Goal: Navigation & Orientation: Find specific page/section

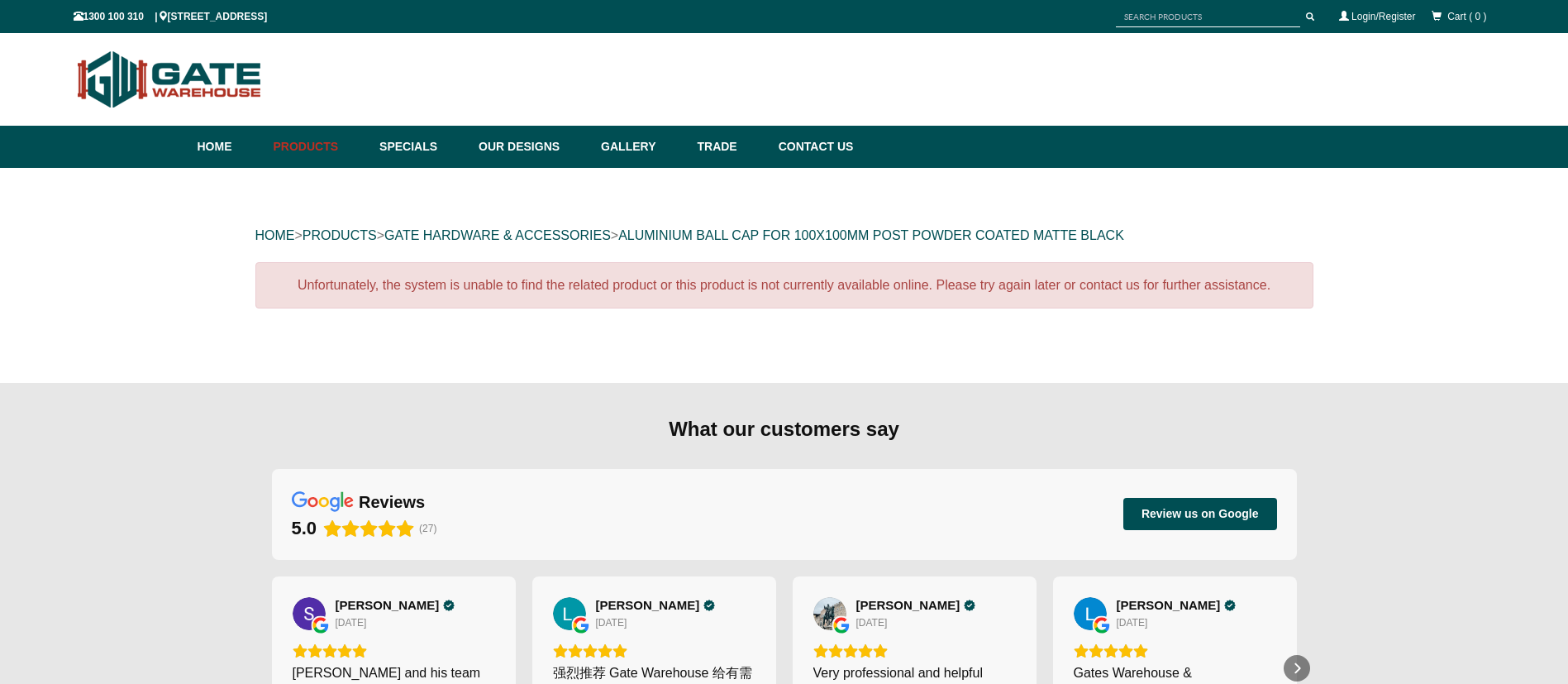
click at [733, 331] on div "Unfortunately, the system is unable to find the related product or this product…" at bounding box center [784, 301] width 1058 height 79
click at [880, 272] on div "Unfortunately, the system is unable to find the related product or this product…" at bounding box center [784, 285] width 1058 height 46
click at [564, 240] on link "GATE HARDWARE & ACCESSORIES" at bounding box center [497, 235] width 226 height 14
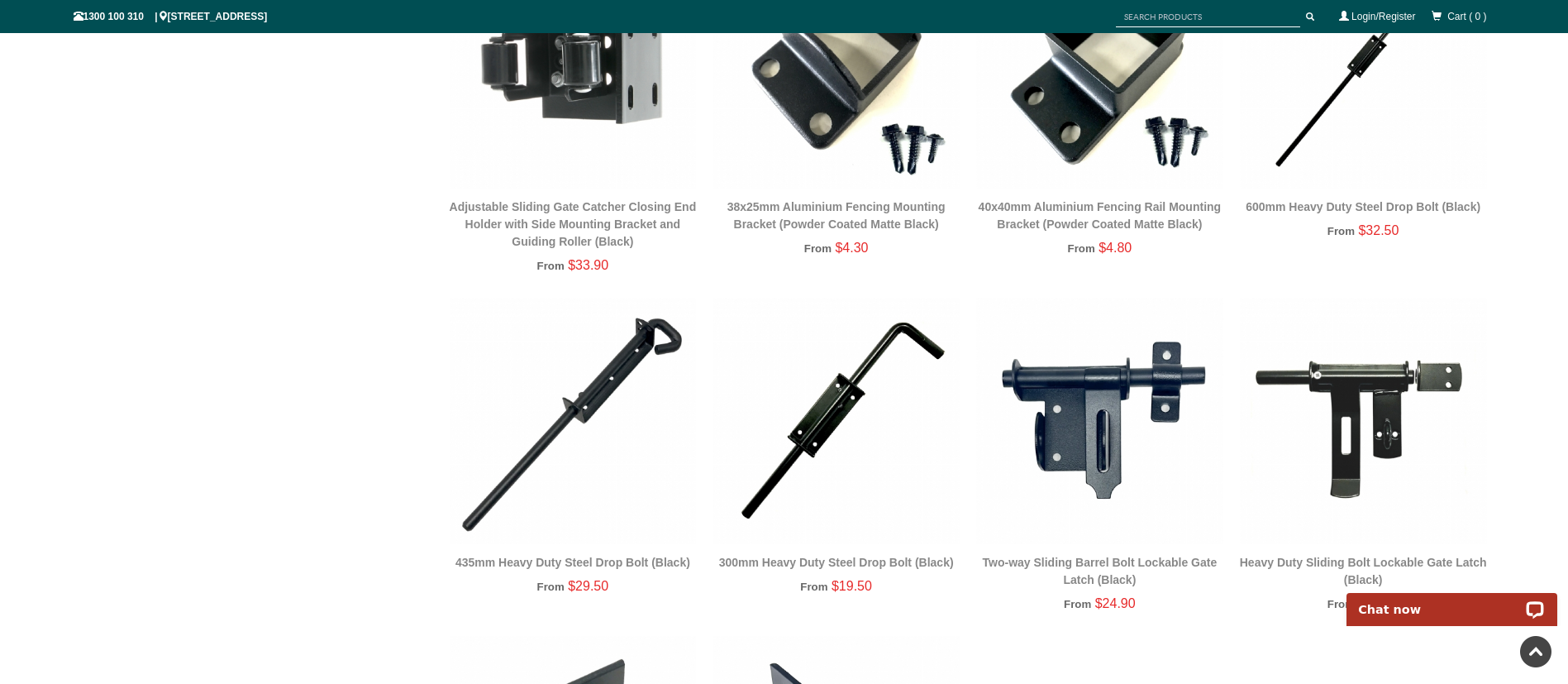
scroll to position [2834, 0]
